Goal: Information Seeking & Learning: Learn about a topic

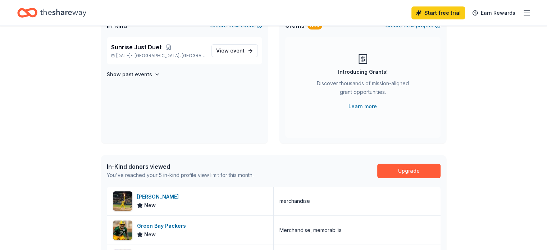
scroll to position [72, 0]
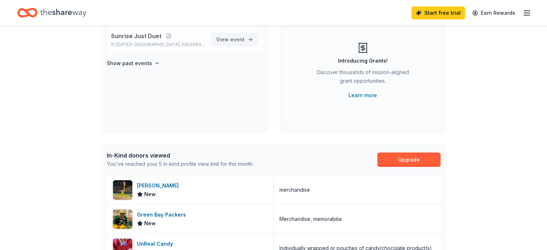
click at [228, 34] on link "View event" at bounding box center [234, 39] width 46 height 13
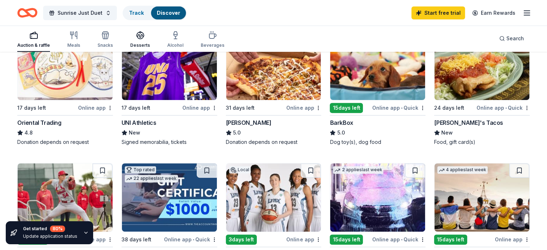
scroll to position [196, 0]
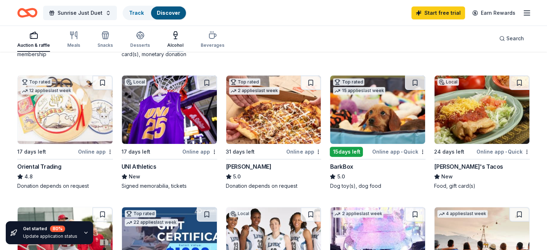
click at [180, 37] on icon "button" at bounding box center [175, 35] width 9 height 9
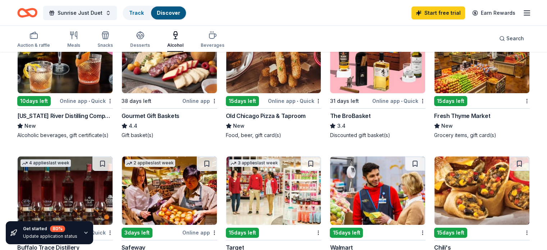
scroll to position [36, 0]
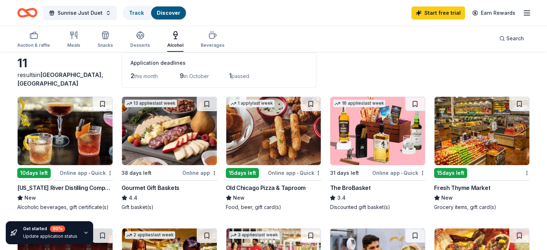
click at [250, 138] on img at bounding box center [273, 131] width 95 height 68
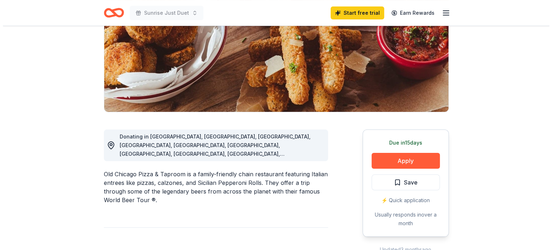
scroll to position [144, 0]
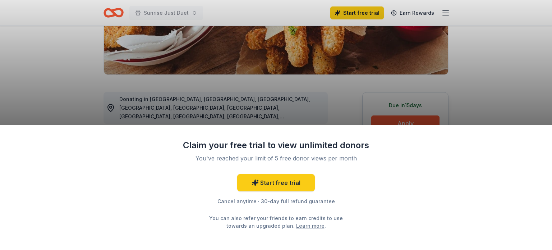
drag, startPoint x: 515, startPoint y: 80, endPoint x: 482, endPoint y: 98, distance: 37.2
click at [515, 80] on div "Claim your free trial to view unlimited donors You've reached your limit of 5 f…" at bounding box center [276, 125] width 552 height 250
click at [421, 118] on div "Claim your free trial to view unlimited donors You've reached your limit of 5 f…" at bounding box center [276, 125] width 552 height 250
